Goal: Submit feedback/report problem: Submit feedback/report problem

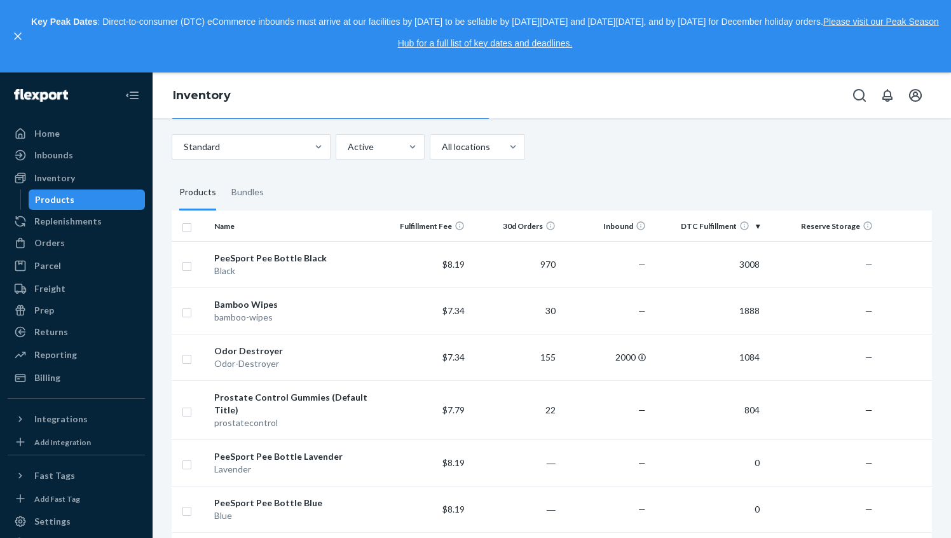
scroll to position [52, 0]
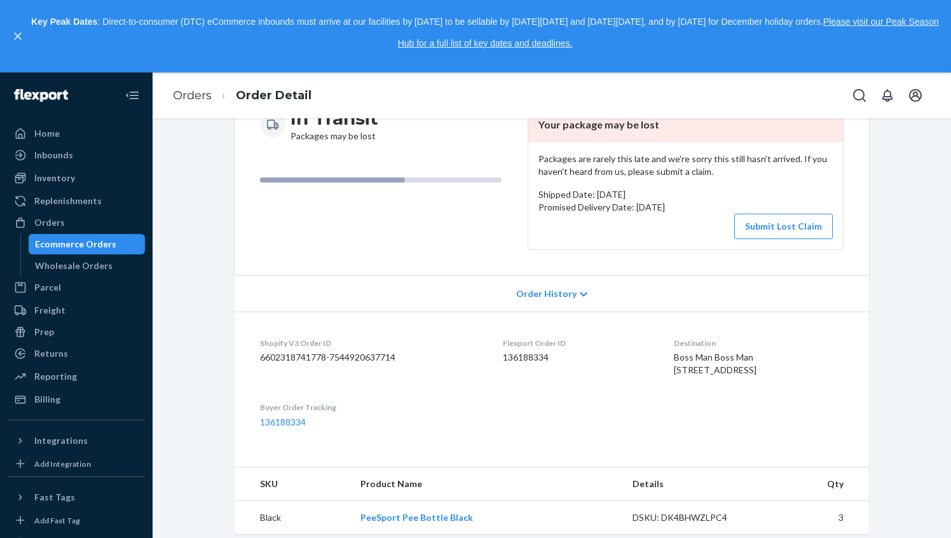
scroll to position [148, 0]
click at [763, 224] on button "Submit Lost Claim" at bounding box center [784, 225] width 99 height 25
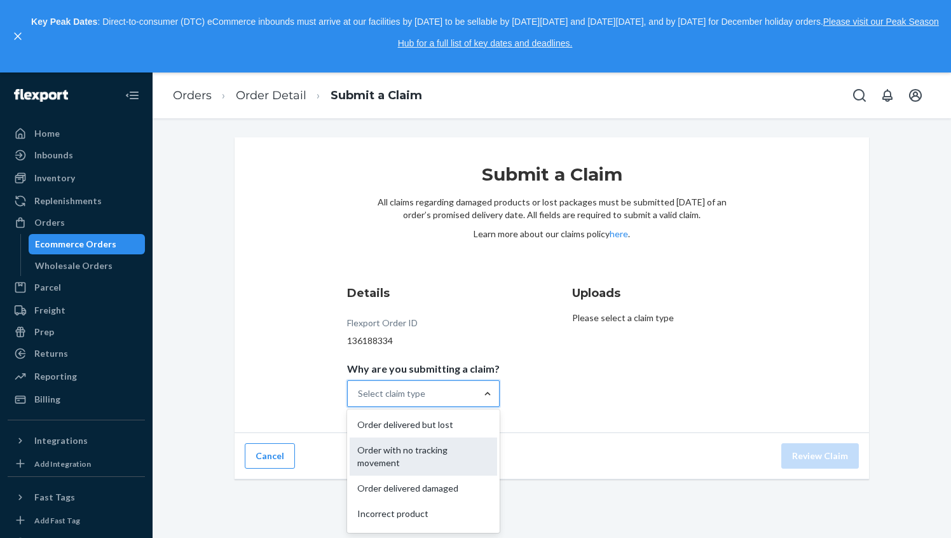
click at [471, 440] on div "Order with no tracking movement" at bounding box center [424, 457] width 148 height 38
click at [359, 400] on input "Why are you submitting a claim? option Order with no tracking movement focused,…" at bounding box center [358, 393] width 1 height 13
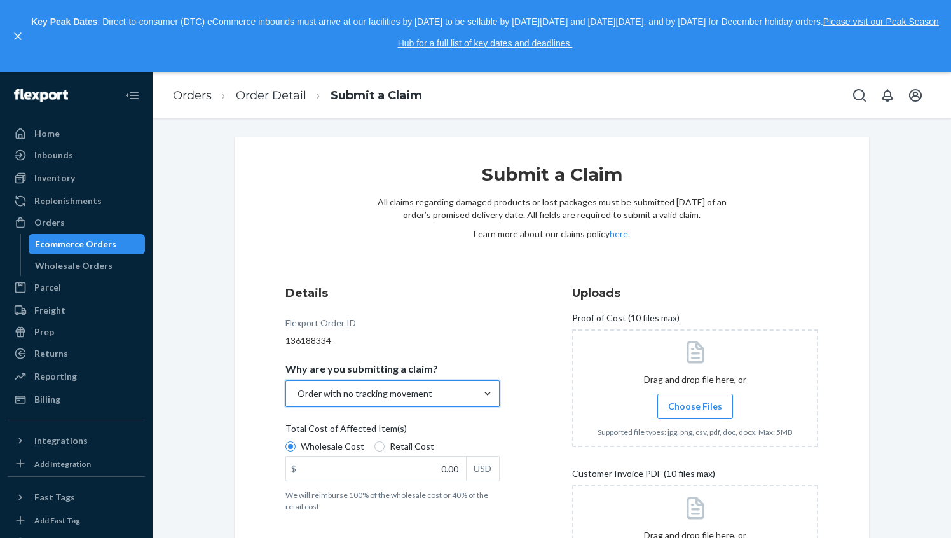
click at [527, 377] on div "Details Flexport Order ID 136188334 Why are you submitting a claim? option Orde…" at bounding box center [409, 456] width 246 height 359
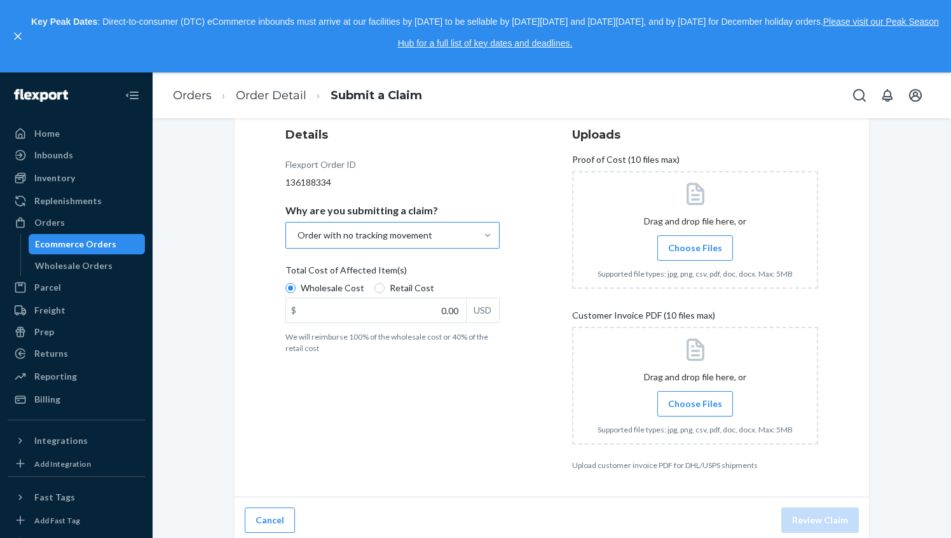
scroll to position [163, 0]
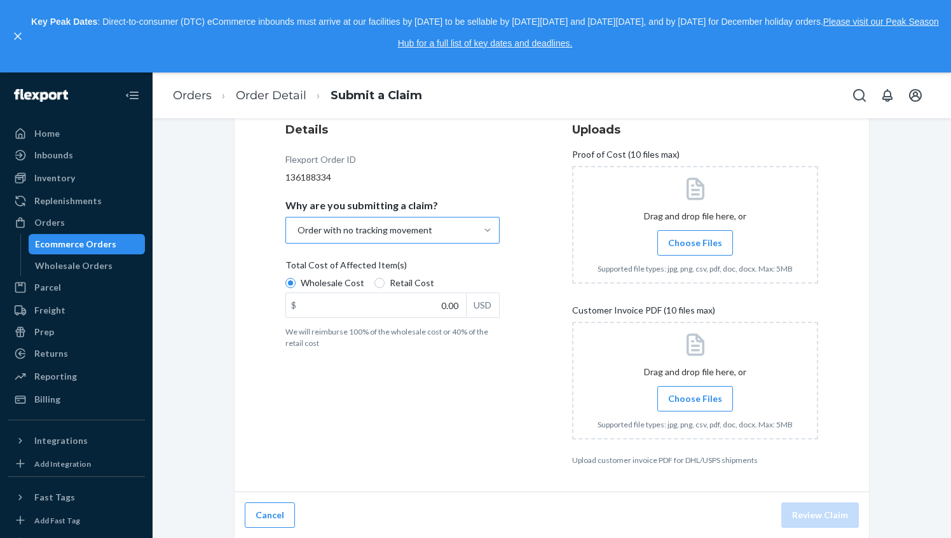
click at [476, 238] on div "Order with no tracking movement" at bounding box center [381, 229] width 190 height 25
click at [298, 237] on input "Why are you submitting a claim? Order with no tracking movement" at bounding box center [296, 230] width 1 height 13
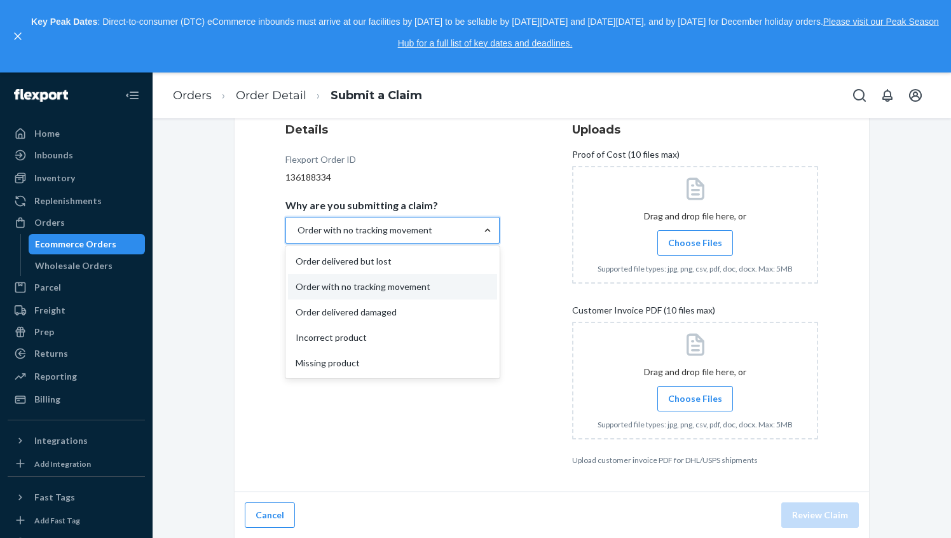
click at [509, 193] on div "Details Flexport Order ID 136188334 Why are you submitting a claim? option Orde…" at bounding box center [409, 293] width 246 height 359
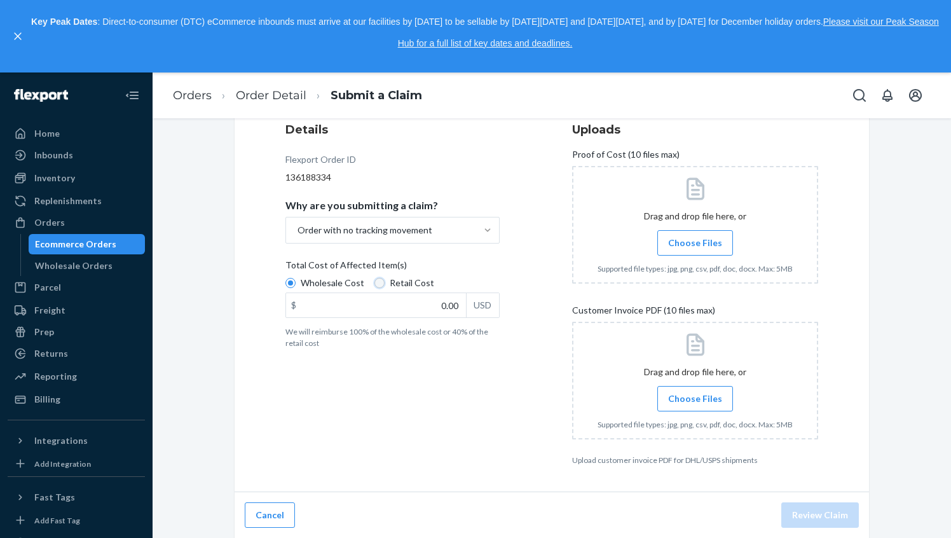
click at [377, 280] on input "Retail Cost" at bounding box center [380, 283] width 10 height 10
radio input "true"
radio input "false"
click at [397, 298] on input "0.00" at bounding box center [376, 305] width 180 height 24
type input "99.95"
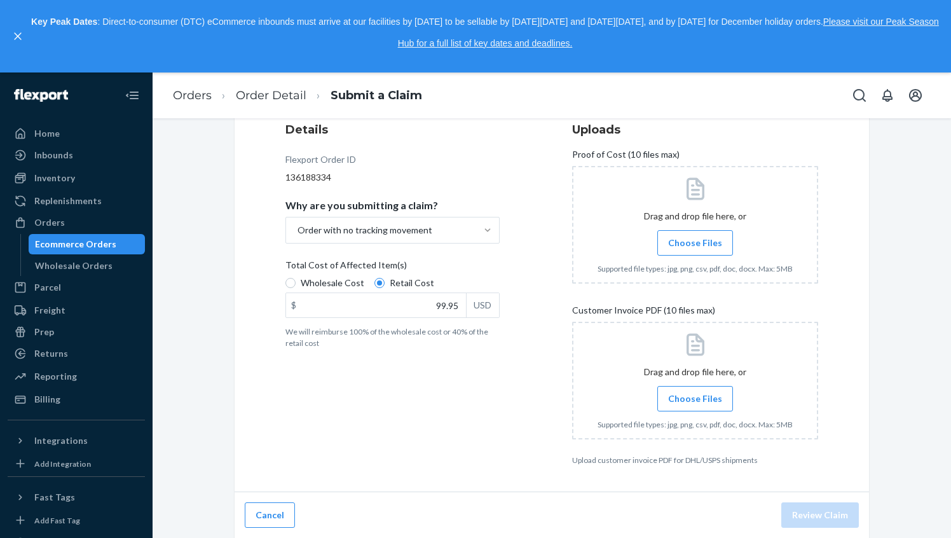
click at [366, 387] on div "Details Flexport Order ID 136188334 Why are you submitting a claim? Order with …" at bounding box center [409, 293] width 246 height 359
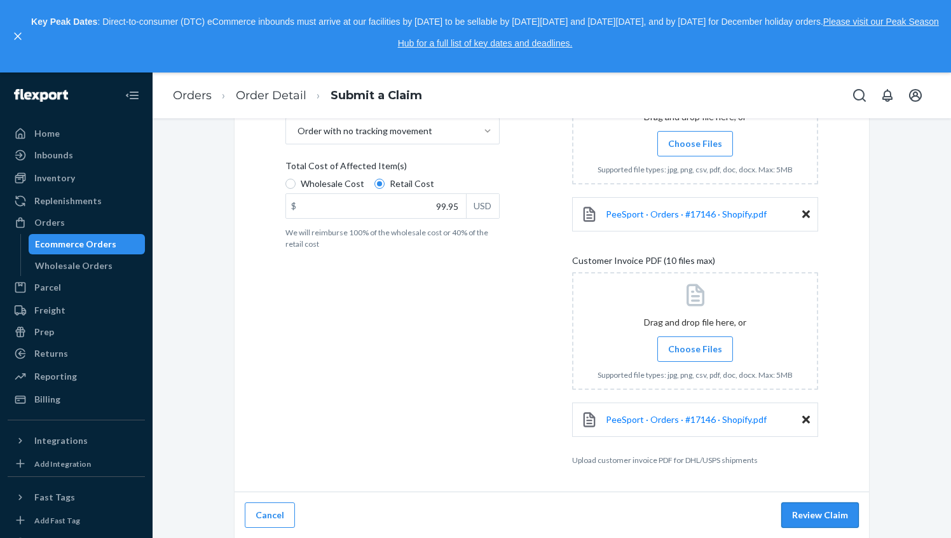
click at [809, 521] on button "Review Claim" at bounding box center [821, 514] width 78 height 25
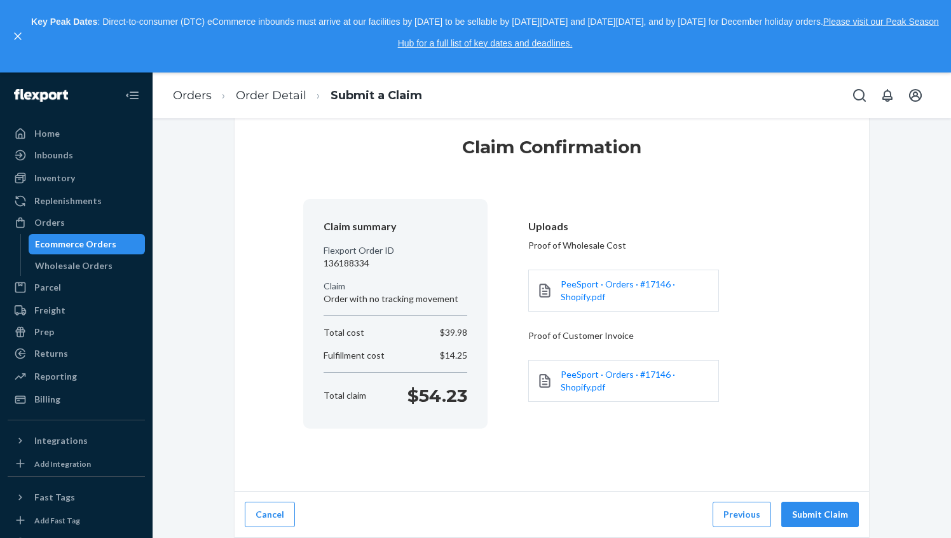
scroll to position [27, 0]
click at [826, 517] on button "Submit Claim" at bounding box center [821, 514] width 78 height 25
